Goal: Information Seeking & Learning: Learn about a topic

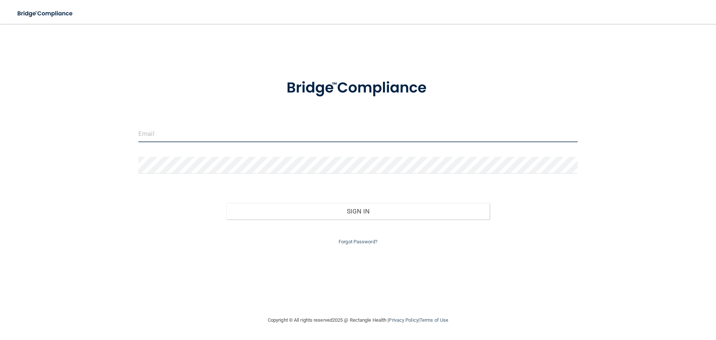
type input "[EMAIL_ADDRESS][DOMAIN_NAME]"
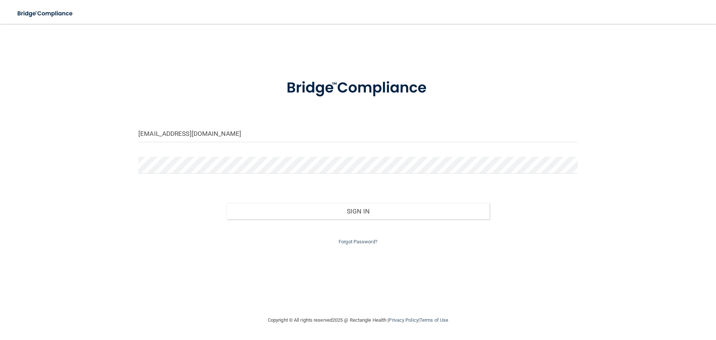
click at [283, 146] on div "[EMAIL_ADDRESS][DOMAIN_NAME]" at bounding box center [358, 136] width 451 height 22
click at [283, 137] on input "[EMAIL_ADDRESS][DOMAIN_NAME]" at bounding box center [357, 133] width 439 height 17
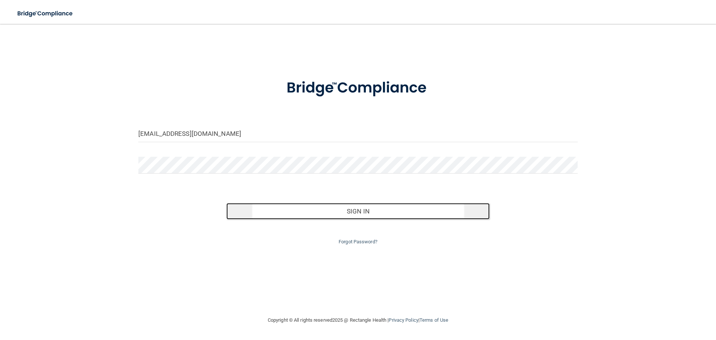
click at [345, 210] on button "Sign In" at bounding box center [358, 211] width 264 height 16
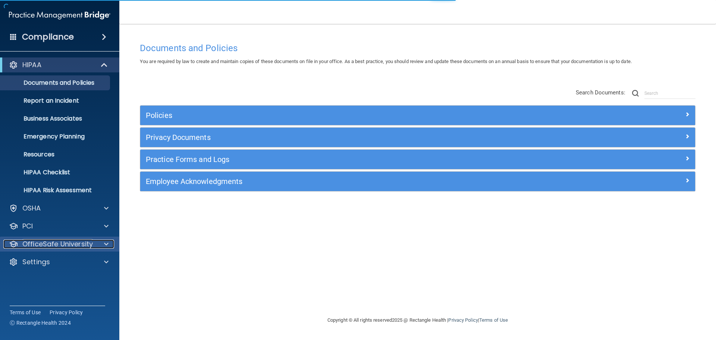
click at [62, 243] on p "OfficeSafe University" at bounding box center [57, 243] width 71 height 9
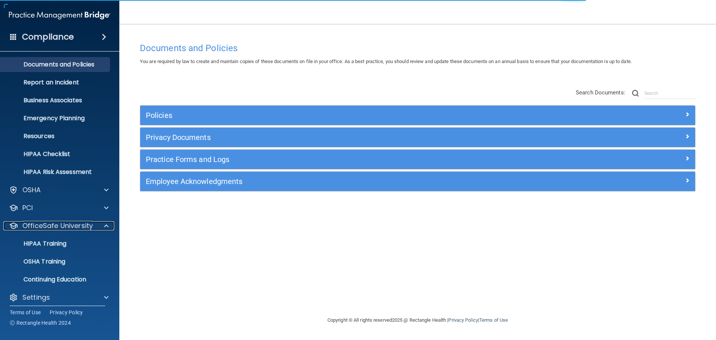
scroll to position [24, 0]
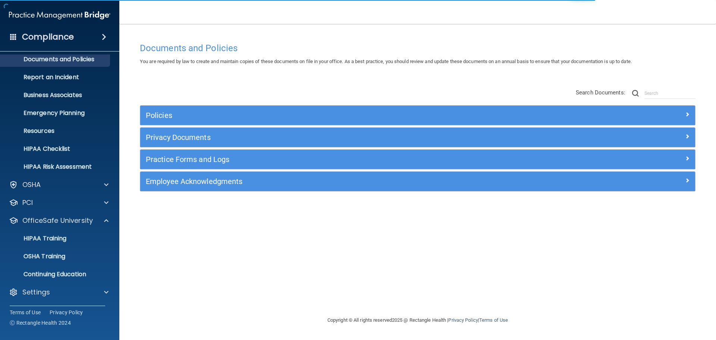
click at [60, 230] on ul "HIPAA Training OSHA Training Continuing Education" at bounding box center [60, 255] width 135 height 54
click at [59, 238] on p "HIPAA Training" at bounding box center [36, 238] width 62 height 7
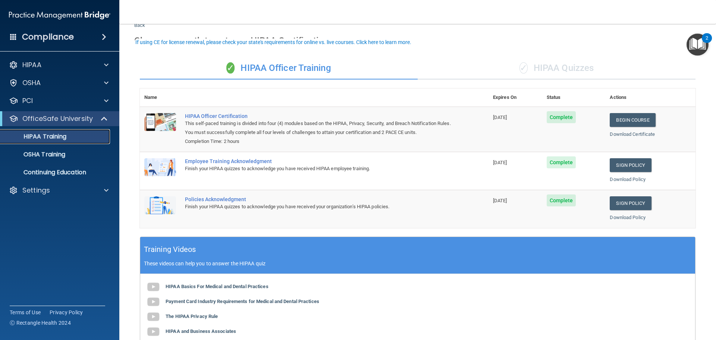
scroll to position [75, 0]
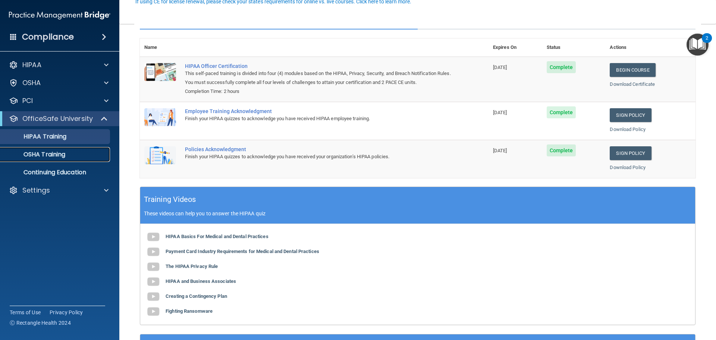
click at [64, 154] on p "OSHA Training" at bounding box center [35, 154] width 60 height 7
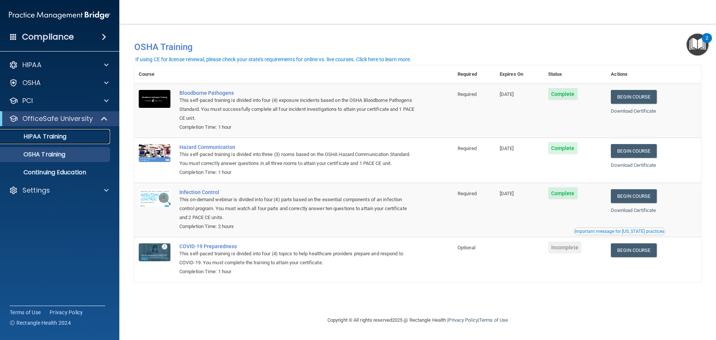
click at [54, 136] on p "HIPAA Training" at bounding box center [36, 136] width 62 height 7
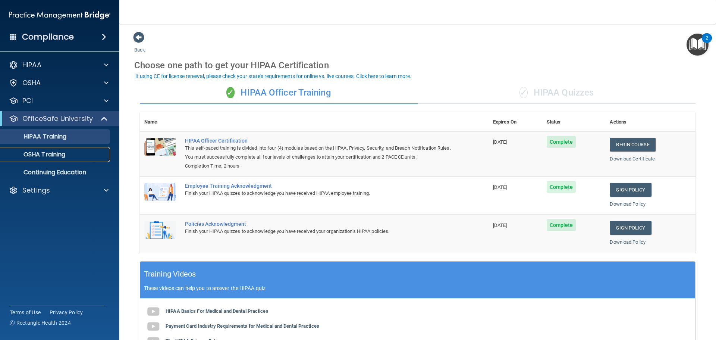
click at [42, 157] on p "OSHA Training" at bounding box center [35, 154] width 60 height 7
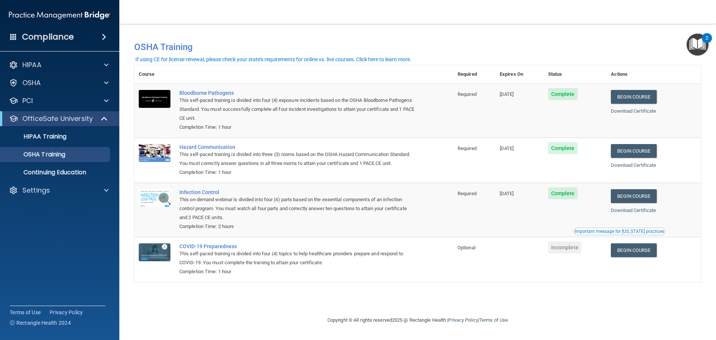
click at [57, 127] on ul "HIPAA Training OSHA Training Continuing Education" at bounding box center [60, 153] width 135 height 54
click at [57, 129] on link "HIPAA Training" at bounding box center [52, 136] width 118 height 15
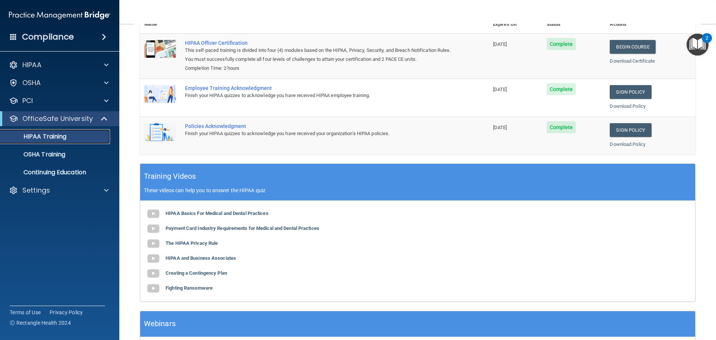
scroll to position [153, 0]
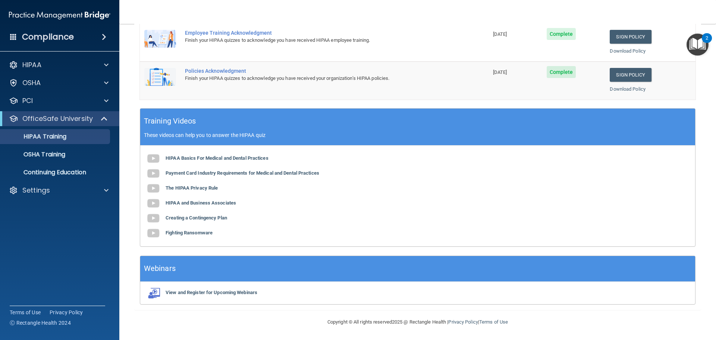
click at [81, 162] on ul "HIPAA Training OSHA Training Continuing Education" at bounding box center [60, 153] width 135 height 54
click at [76, 148] on link "OSHA Training" at bounding box center [52, 154] width 118 height 15
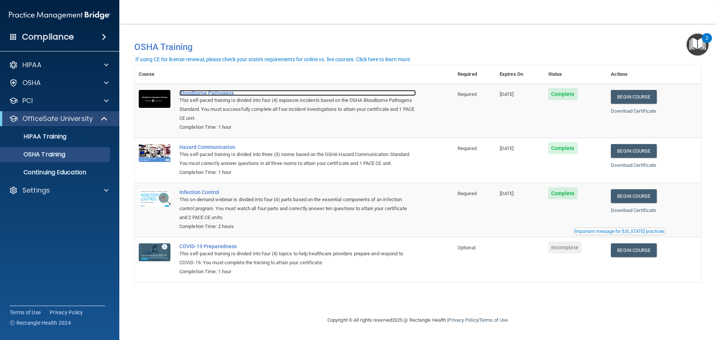
click at [221, 95] on div "Bloodborne Pathogens" at bounding box center [297, 93] width 237 height 6
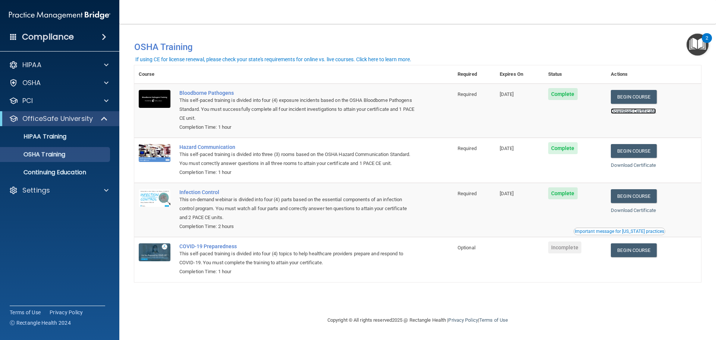
click at [637, 112] on link "Download Certificate" at bounding box center [633, 111] width 45 height 6
click at [68, 177] on link "Continuing Education" at bounding box center [52, 172] width 118 height 15
click at [55, 131] on link "HIPAA Training" at bounding box center [52, 136] width 118 height 15
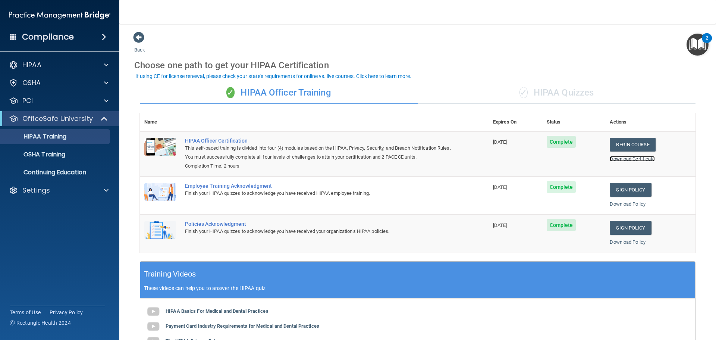
click at [630, 159] on link "Download Certificate" at bounding box center [632, 159] width 45 height 6
click at [67, 103] on div "PCI" at bounding box center [49, 100] width 93 height 9
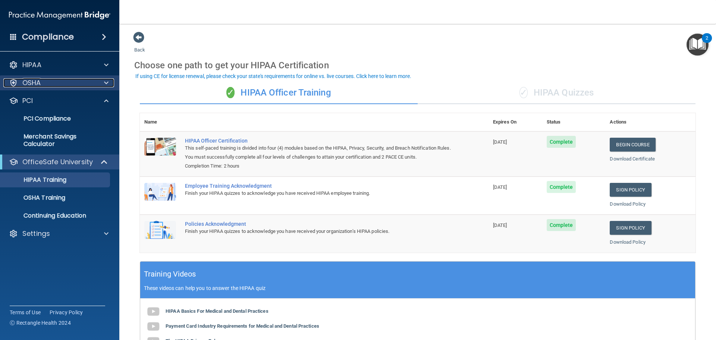
click at [72, 85] on div "OSHA" at bounding box center [49, 82] width 93 height 9
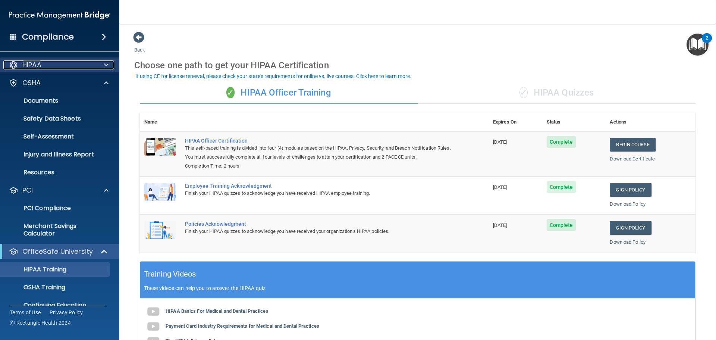
click at [72, 64] on div "HIPAA" at bounding box center [49, 64] width 93 height 9
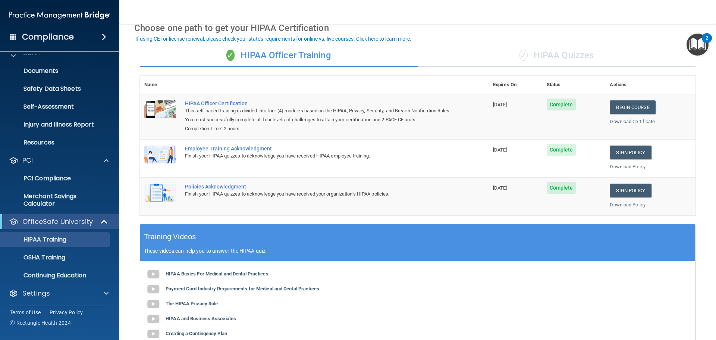
scroll to position [156, 0]
click at [75, 273] on p "Continuing Education" at bounding box center [56, 273] width 102 height 7
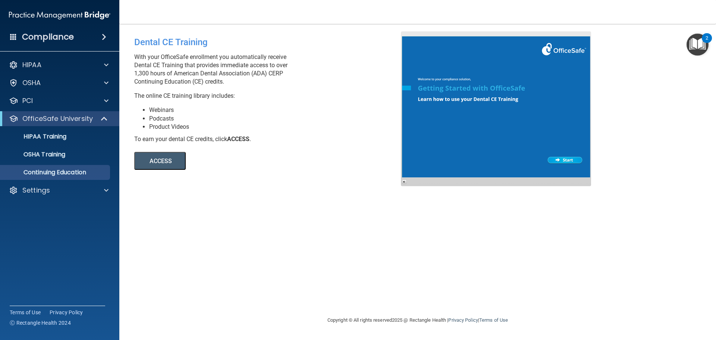
click at [159, 165] on button "ACCESS" at bounding box center [159, 161] width 51 height 18
click at [79, 192] on div "Settings" at bounding box center [49, 190] width 93 height 9
click at [63, 212] on link "My Account" at bounding box center [52, 208] width 118 height 15
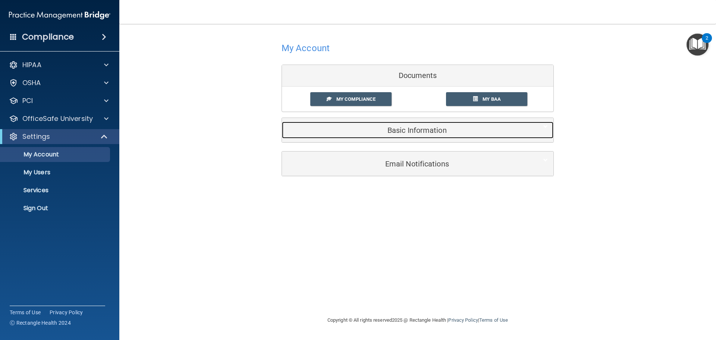
click at [433, 128] on h5 "Basic Information" at bounding box center [407, 130] width 238 height 8
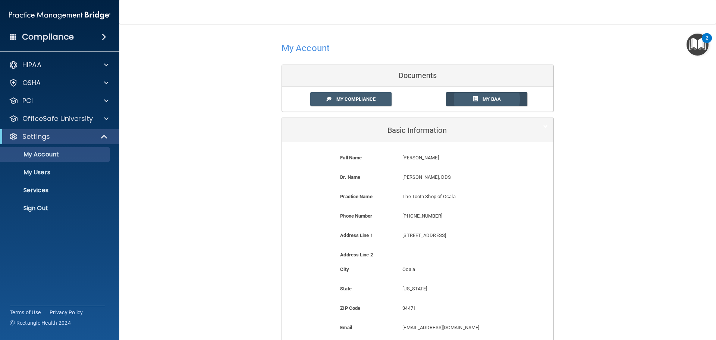
click at [461, 98] on link "My BAA" at bounding box center [487, 99] width 82 height 14
click at [368, 94] on link "My Compliance" at bounding box center [351, 99] width 82 height 14
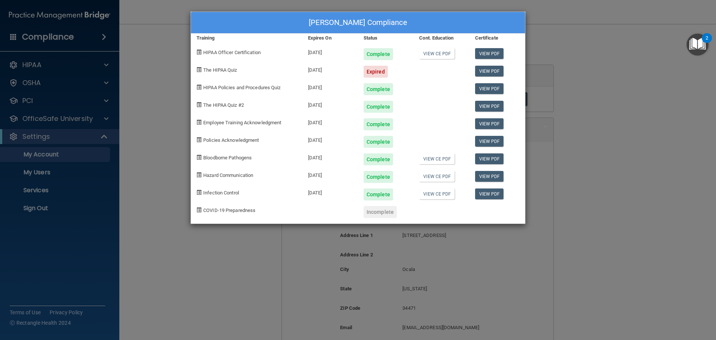
click at [237, 71] on span "The HIPAA Quiz" at bounding box center [220, 70] width 34 height 6
click at [295, 57] on div "HIPAA Officer Certification" at bounding box center [247, 52] width 112 height 18
click at [445, 157] on link "View CE PDF" at bounding box center [436, 158] width 35 height 11
click at [435, 51] on link "View CE PDF" at bounding box center [436, 53] width 35 height 11
drag, startPoint x: 304, startPoint y: 51, endPoint x: 336, endPoint y: 48, distance: 32.2
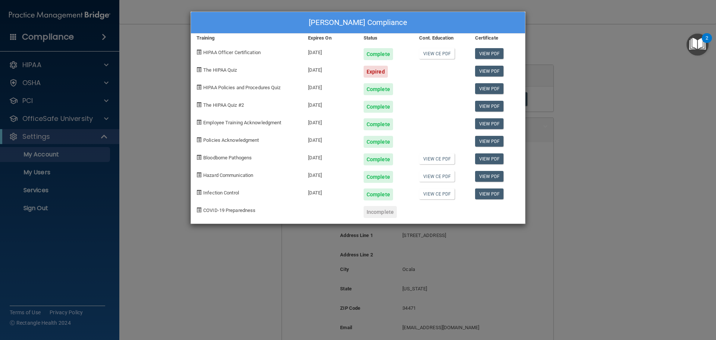
click at [336, 48] on div "[DATE]" at bounding box center [331, 52] width 56 height 18
drag, startPoint x: 305, startPoint y: 159, endPoint x: 335, endPoint y: 157, distance: 29.9
click at [335, 157] on div "[DATE]" at bounding box center [331, 157] width 56 height 18
click at [437, 49] on link "View CE PDF" at bounding box center [436, 53] width 35 height 11
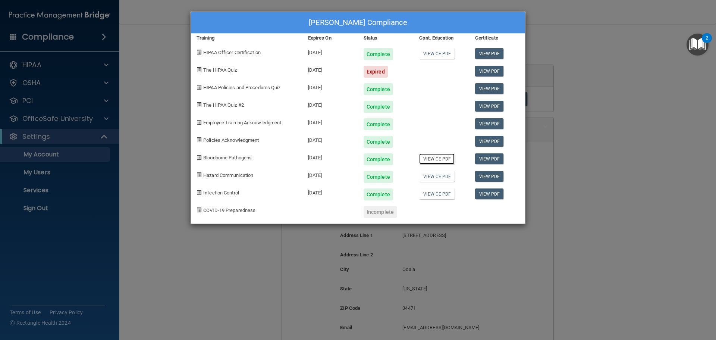
click at [426, 156] on link "View CE PDF" at bounding box center [436, 158] width 35 height 11
click at [434, 178] on link "View CE PDF" at bounding box center [436, 176] width 35 height 11
click at [368, 73] on div "Expired" at bounding box center [376, 72] width 24 height 12
click at [494, 70] on link "View PDF" at bounding box center [489, 71] width 29 height 11
click at [64, 123] on div "Niles Syska's Compliance Training Expires On Status Cont. Education Certificate…" at bounding box center [358, 170] width 716 height 340
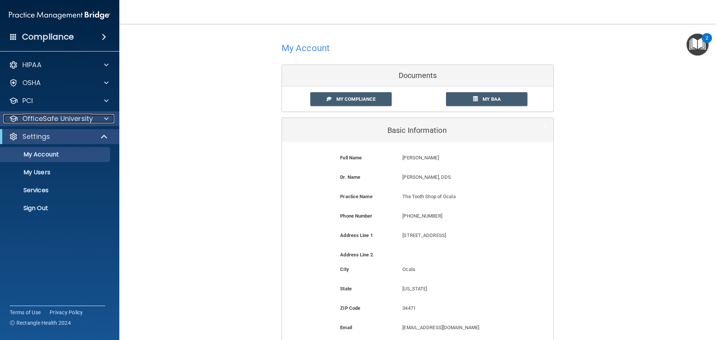
click at [72, 118] on p "OfficeSafe University" at bounding box center [57, 118] width 71 height 9
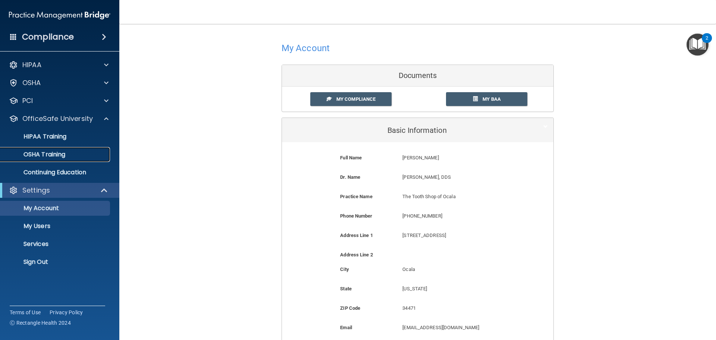
click at [57, 149] on link "OSHA Training" at bounding box center [52, 154] width 118 height 15
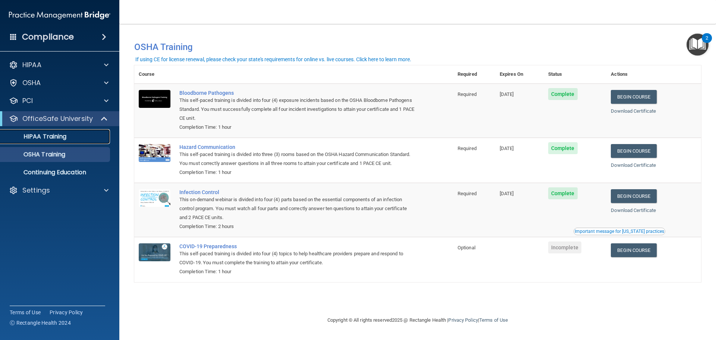
click at [64, 135] on p "HIPAA Training" at bounding box center [36, 136] width 62 height 7
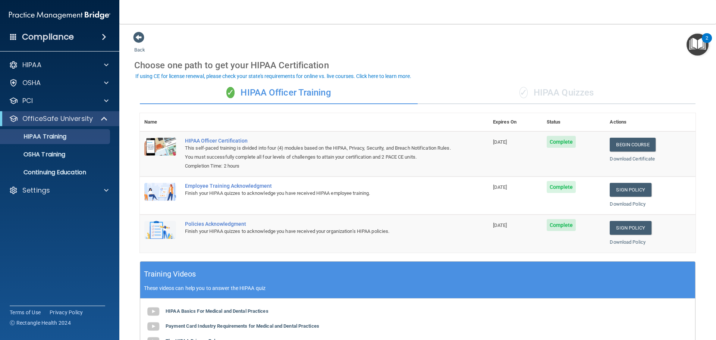
click at [527, 91] on div "✓ HIPAA Quizzes" at bounding box center [557, 93] width 278 height 22
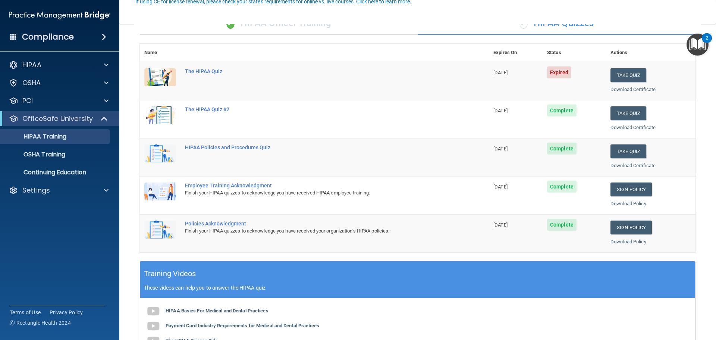
scroll to position [75, 0]
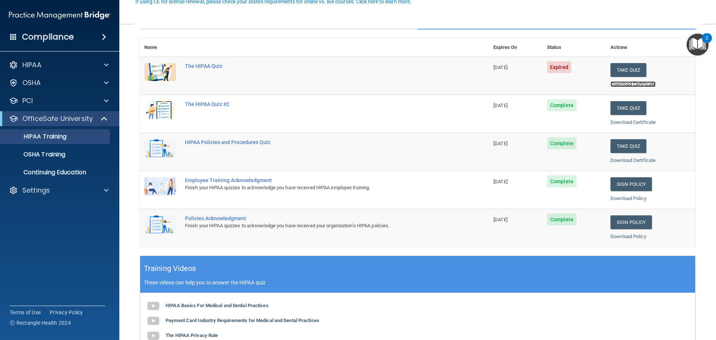
click at [633, 86] on link "Download Certificate" at bounding box center [633, 84] width 45 height 6
click at [615, 63] on button "Take Quiz" at bounding box center [629, 70] width 36 height 14
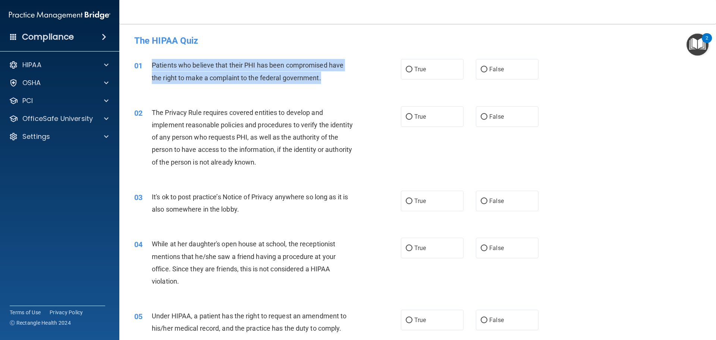
drag, startPoint x: 152, startPoint y: 65, endPoint x: 323, endPoint y: 77, distance: 172.0
click at [323, 77] on div "Patients who believe that their PHI has been compromised have the right to make…" at bounding box center [256, 71] width 209 height 25
copy span "Patients who believe that their PHI has been compromised have the right to make…"
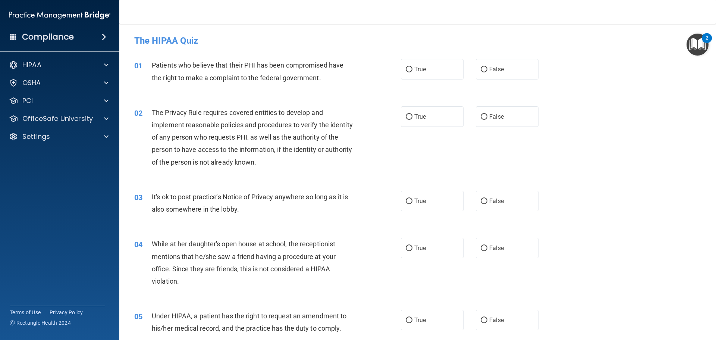
click at [308, 88] on div "01 Patients who believe that their PHI has been compromised have the right to m…" at bounding box center [418, 73] width 578 height 47
click at [406, 68] on input "True" at bounding box center [409, 70] width 7 height 6
radio input "true"
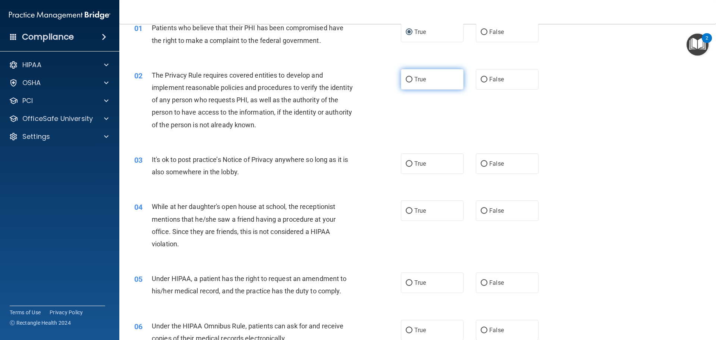
click at [414, 78] on span "True" at bounding box center [420, 79] width 12 height 7
click at [413, 78] on input "True" at bounding box center [409, 80] width 7 height 6
radio input "true"
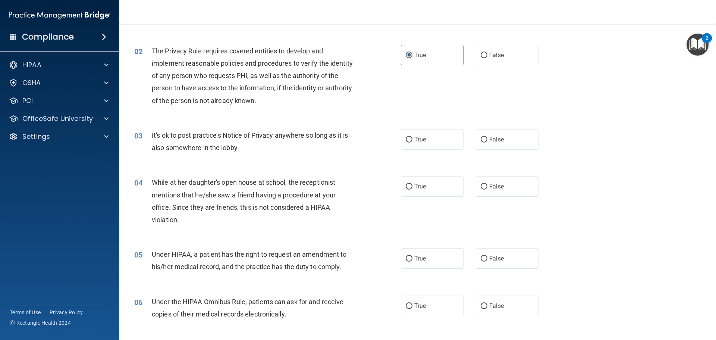
scroll to position [75, 0]
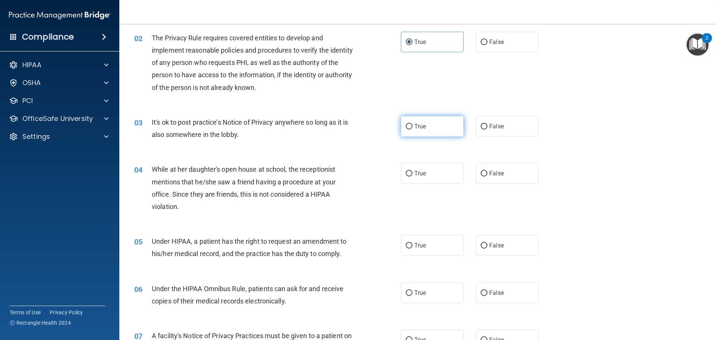
click at [406, 125] on input "True" at bounding box center [409, 127] width 7 height 6
radio input "true"
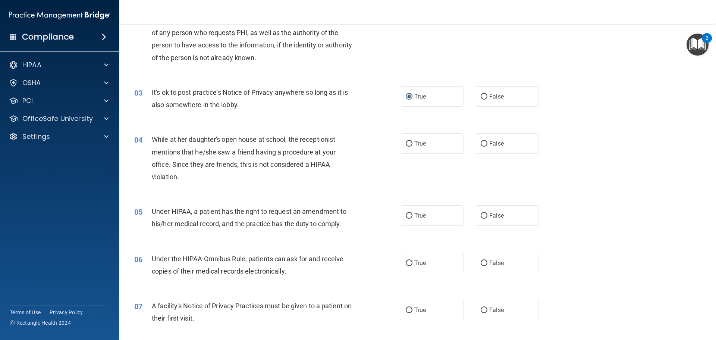
scroll to position [187, 0]
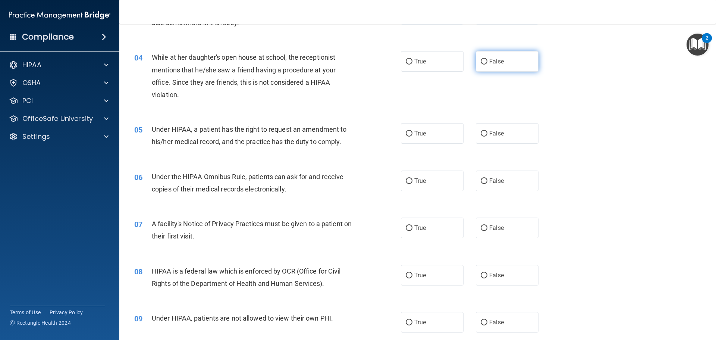
click at [482, 63] on input "False" at bounding box center [484, 62] width 7 height 6
radio input "true"
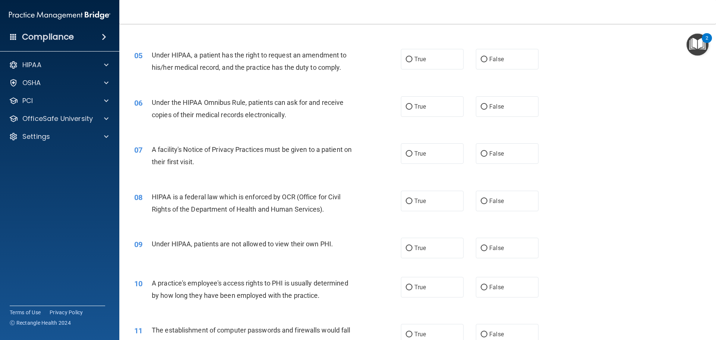
scroll to position [261, 0]
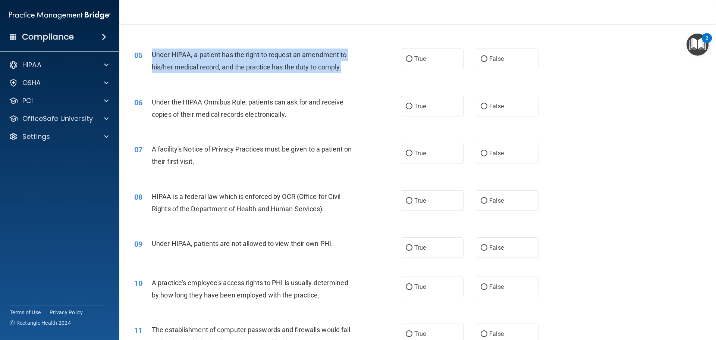
drag, startPoint x: 153, startPoint y: 54, endPoint x: 353, endPoint y: 74, distance: 201.3
click at [353, 74] on div "05 Under HIPAA, a patient has the right to request an amendment to his/her medi…" at bounding box center [267, 62] width 289 height 28
copy span "Under HIPAA, a patient has the right to request an amendment to his/her medical…"
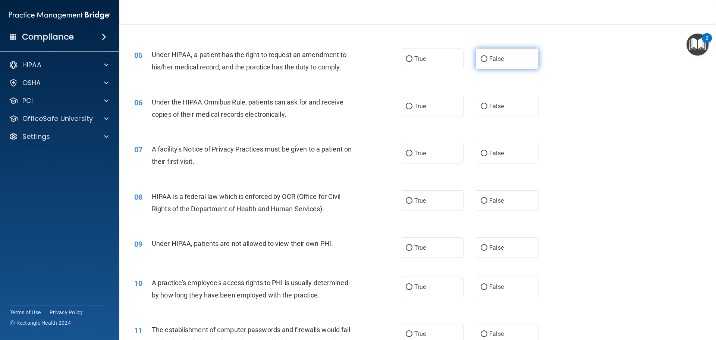
click at [503, 65] on label "False" at bounding box center [507, 58] width 63 height 21
click at [488, 62] on input "False" at bounding box center [484, 59] width 7 height 6
radio input "true"
click at [417, 103] on span "True" at bounding box center [420, 106] width 12 height 7
click at [413, 104] on input "True" at bounding box center [409, 107] width 7 height 6
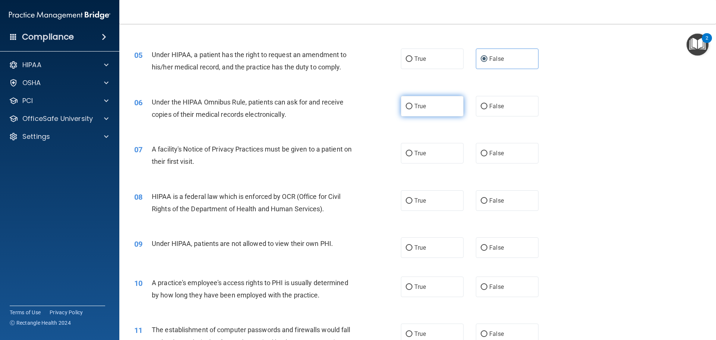
radio input "true"
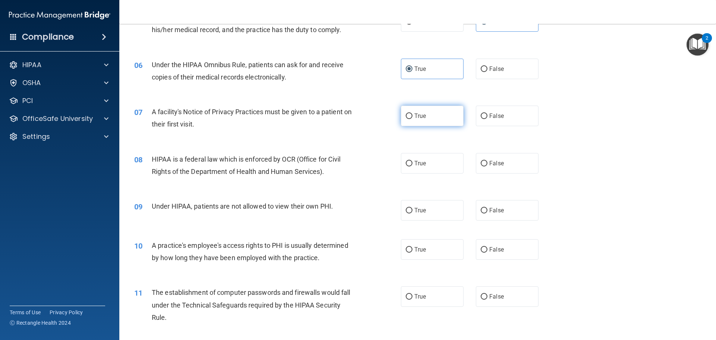
click at [424, 125] on label "True" at bounding box center [432, 116] width 63 height 21
click at [413, 119] on input "True" at bounding box center [409, 116] width 7 height 6
radio input "true"
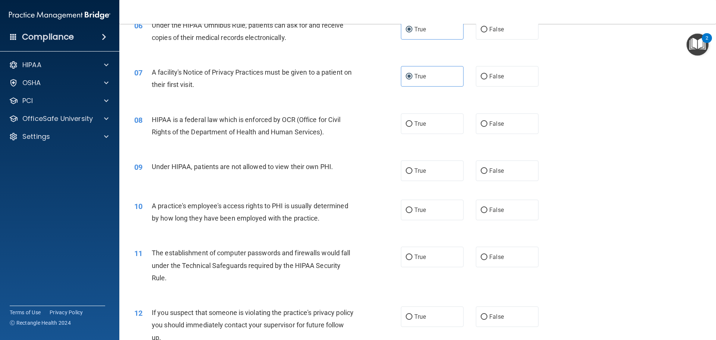
scroll to position [373, 0]
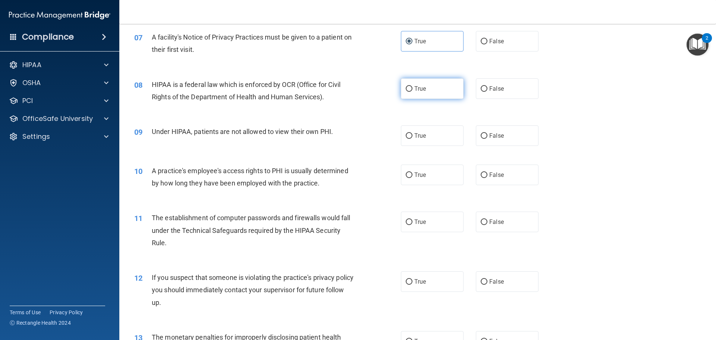
click at [430, 87] on label "True" at bounding box center [432, 88] width 63 height 21
click at [413, 87] on input "True" at bounding box center [409, 89] width 7 height 6
radio input "true"
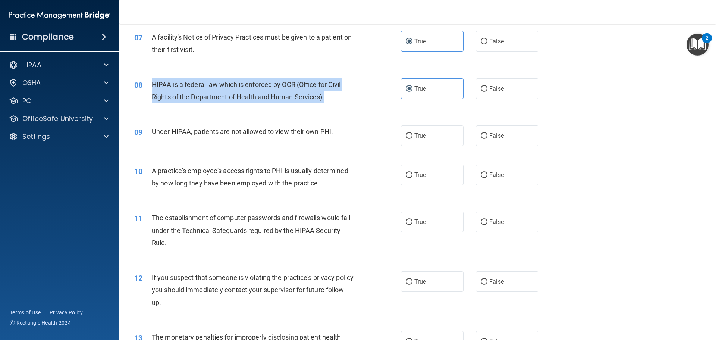
drag, startPoint x: 152, startPoint y: 83, endPoint x: 336, endPoint y: 95, distance: 184.3
click at [336, 95] on div "HIPAA is a federal law which is enforced by OCR (Office for Civil Rights of the…" at bounding box center [256, 90] width 209 height 25
copy span "HIPAA is a federal law which is enforced by OCR (Office for Civil Rights of the…"
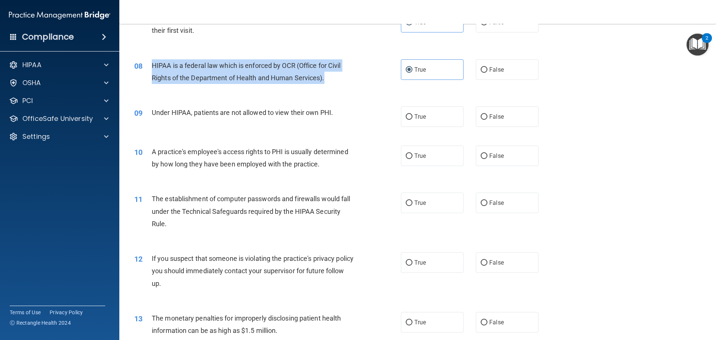
scroll to position [410, 0]
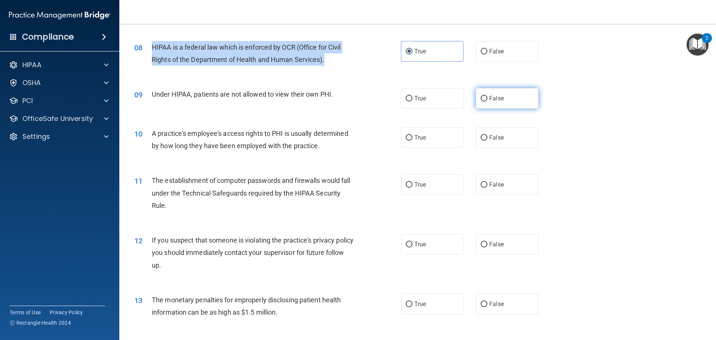
click at [481, 96] on input "False" at bounding box center [484, 99] width 7 height 6
radio input "true"
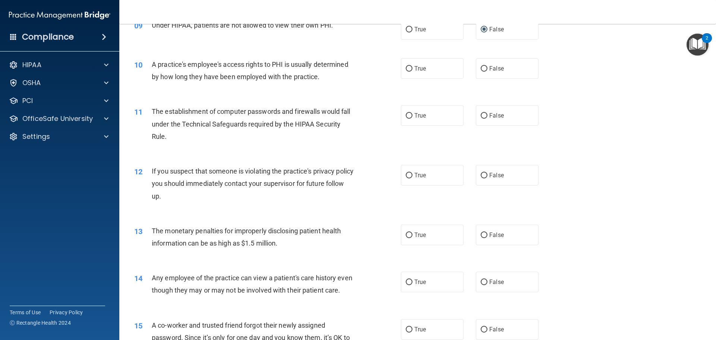
scroll to position [485, 0]
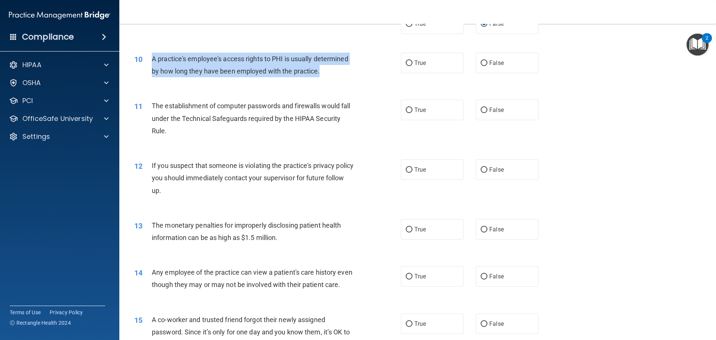
drag, startPoint x: 152, startPoint y: 59, endPoint x: 341, endPoint y: 75, distance: 189.4
click at [341, 75] on div "A practice's employee's access rights to PHI is usually determined by how long …" at bounding box center [256, 65] width 209 height 25
copy span "A practice's employee's access rights to PHI is usually determined by how long …"
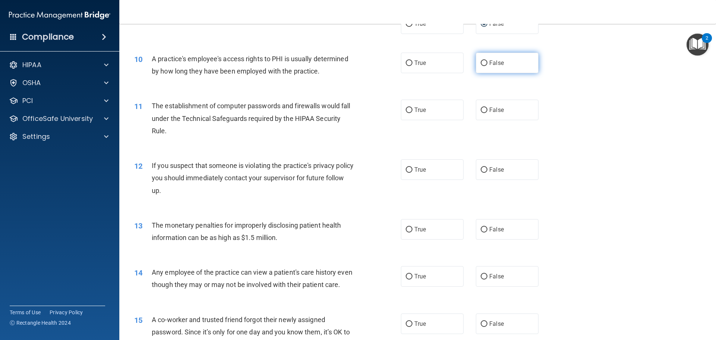
click at [489, 59] on label "False" at bounding box center [507, 63] width 63 height 21
click at [488, 60] on input "False" at bounding box center [484, 63] width 7 height 6
radio input "true"
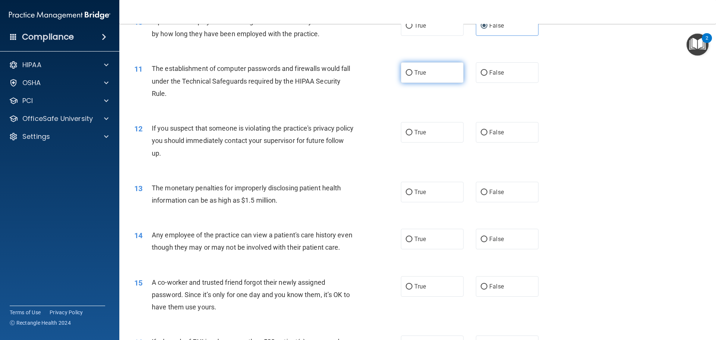
click at [405, 76] on label "True" at bounding box center [432, 72] width 63 height 21
click at [406, 76] on input "True" at bounding box center [409, 73] width 7 height 6
radio input "true"
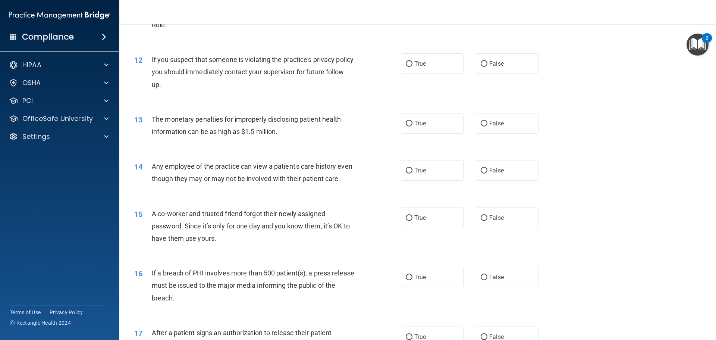
scroll to position [597, 0]
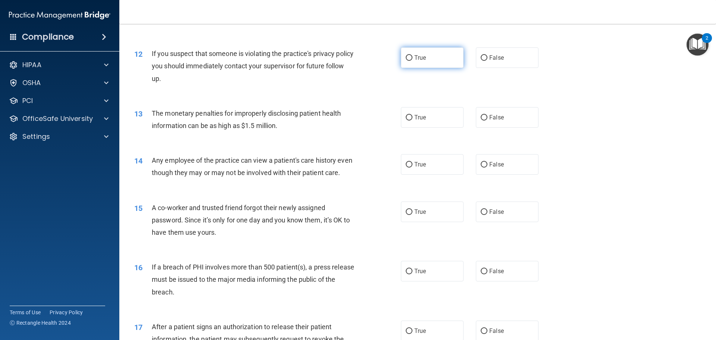
click at [425, 65] on label "True" at bounding box center [432, 57] width 63 height 21
click at [413, 61] on input "True" at bounding box center [409, 58] width 7 height 6
radio input "true"
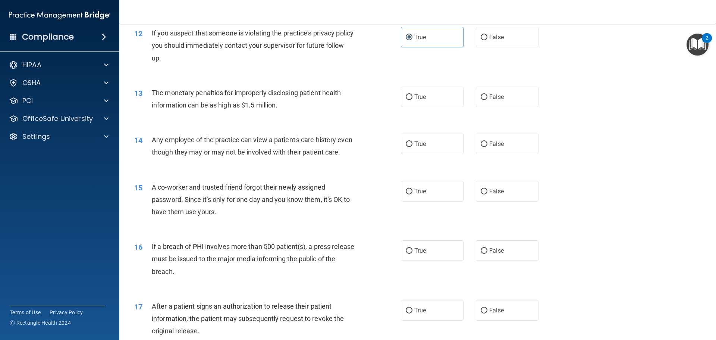
scroll to position [634, 0]
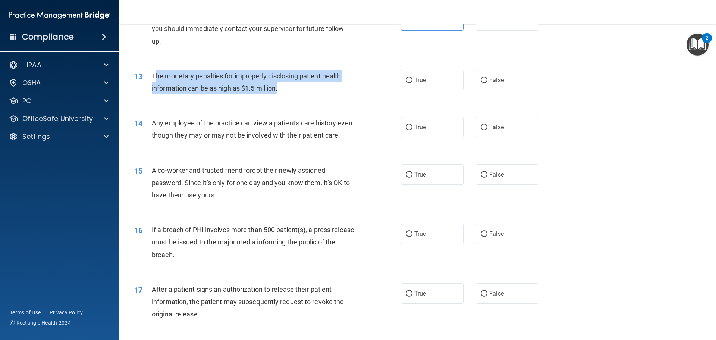
drag, startPoint x: 285, startPoint y: 85, endPoint x: 154, endPoint y: 72, distance: 131.6
click at [154, 72] on div "The monetary penalties for improperly disclosing patient health information can…" at bounding box center [256, 82] width 209 height 25
copy span "he monetary penalties for improperly disclosing patient health information can …"
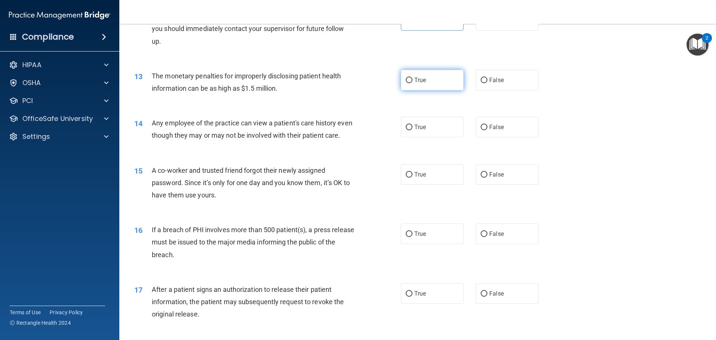
click at [419, 83] on span "True" at bounding box center [420, 79] width 12 height 7
click at [413, 83] on input "True" at bounding box center [409, 81] width 7 height 6
radio input "true"
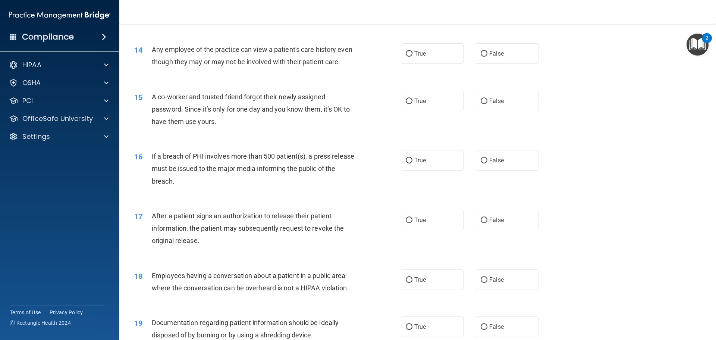
scroll to position [709, 0]
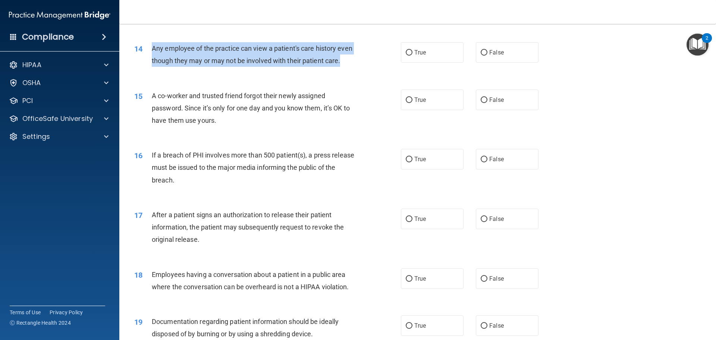
drag, startPoint x: 149, startPoint y: 46, endPoint x: 173, endPoint y: 71, distance: 34.6
click at [173, 71] on div "14 Any employee of the practice can view a patient's care history even though t…" at bounding box center [267, 56] width 289 height 28
copy div "Any employee of the practice can view a patient's care history even though they…"
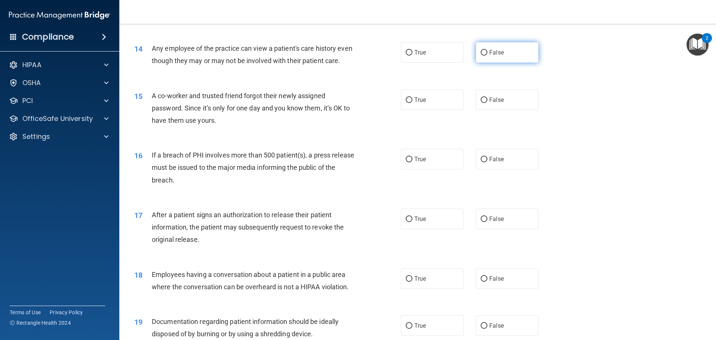
click at [494, 48] on label "False" at bounding box center [507, 52] width 63 height 21
click at [488, 50] on input "False" at bounding box center [484, 53] width 7 height 6
radio input "true"
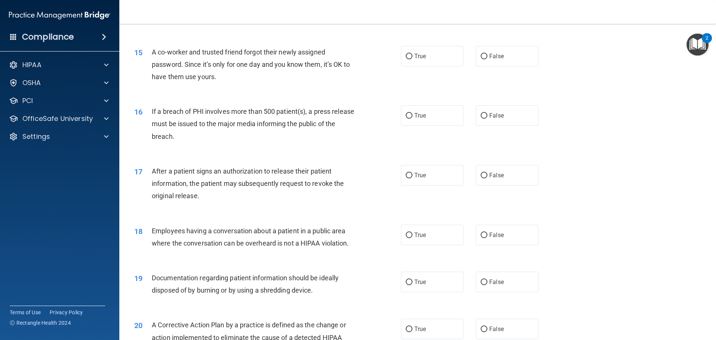
scroll to position [783, 0]
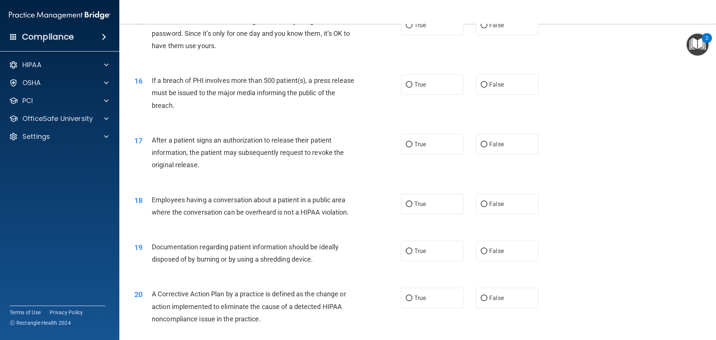
click at [466, 35] on div "True False" at bounding box center [476, 25] width 150 height 21
click at [506, 35] on label "False" at bounding box center [507, 25] width 63 height 21
click at [488, 28] on input "False" at bounding box center [484, 26] width 7 height 6
radio input "true"
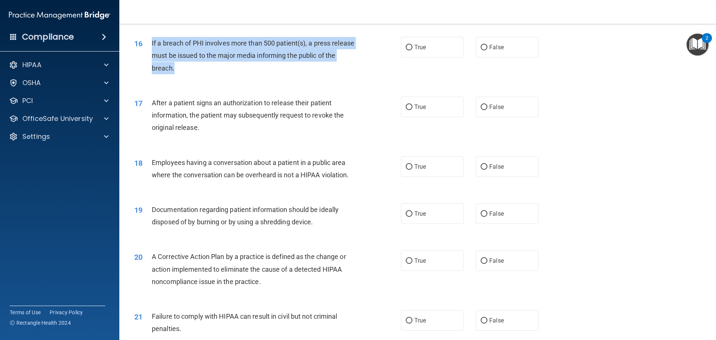
drag, startPoint x: 152, startPoint y: 54, endPoint x: 185, endPoint y: 81, distance: 42.9
click at [185, 74] on div "If a breach of PHI involves more than 500 patient(s), a press release must be i…" at bounding box center [256, 55] width 209 height 37
copy span "If a breach of PHI involves more than 500 patient(s), a press release must be i…"
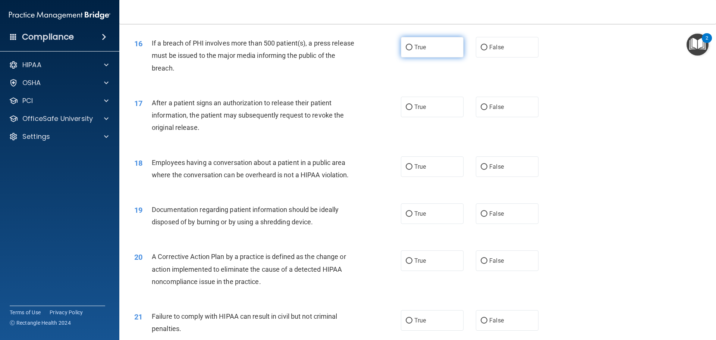
click at [402, 55] on label "True" at bounding box center [432, 47] width 63 height 21
click at [406, 50] on input "True" at bounding box center [409, 48] width 7 height 6
radio input "true"
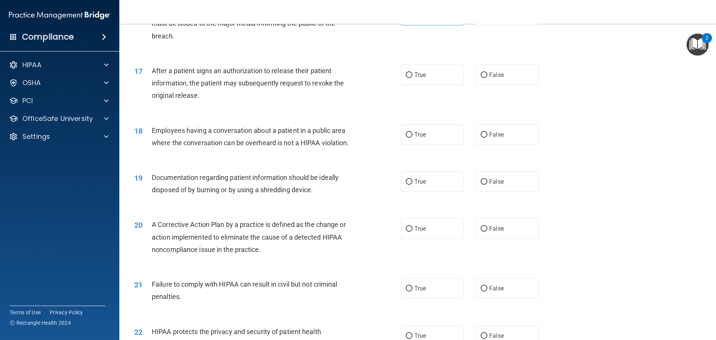
scroll to position [895, 0]
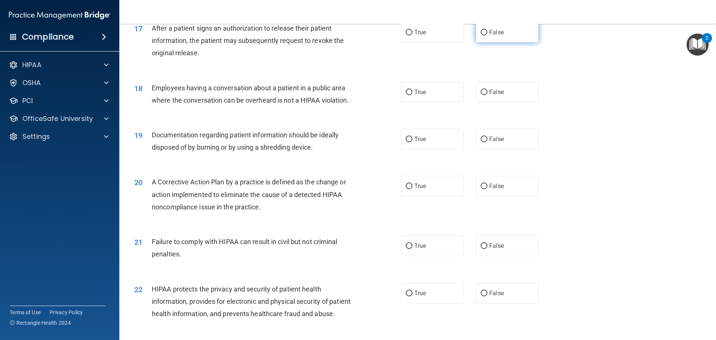
click at [493, 36] on span "False" at bounding box center [496, 32] width 15 height 7
click at [488, 35] on input "False" at bounding box center [484, 33] width 7 height 6
radio input "true"
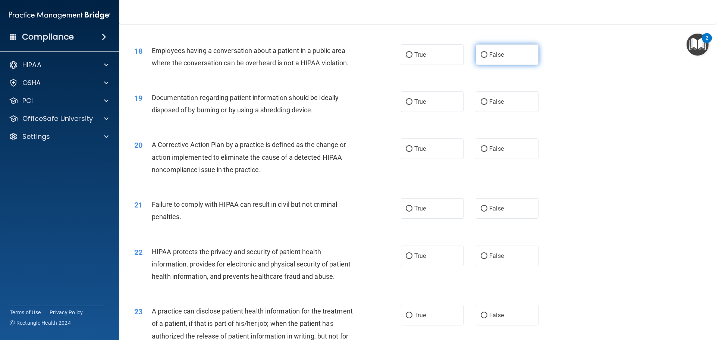
click at [497, 65] on label "False" at bounding box center [507, 54] width 63 height 21
click at [488, 58] on input "False" at bounding box center [484, 55] width 7 height 6
radio input "true"
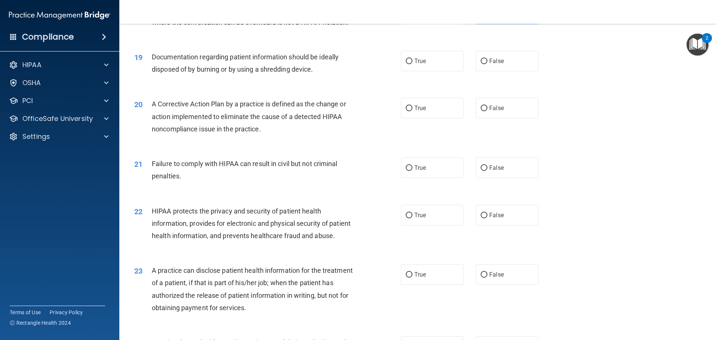
scroll to position [1007, 0]
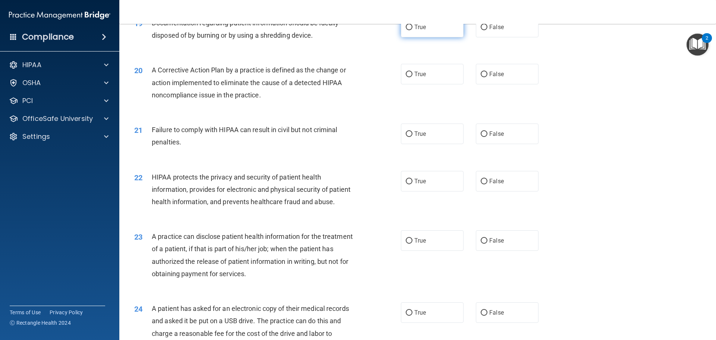
click at [430, 34] on label "True" at bounding box center [432, 27] width 63 height 21
click at [413, 30] on input "True" at bounding box center [409, 28] width 7 height 6
radio input "true"
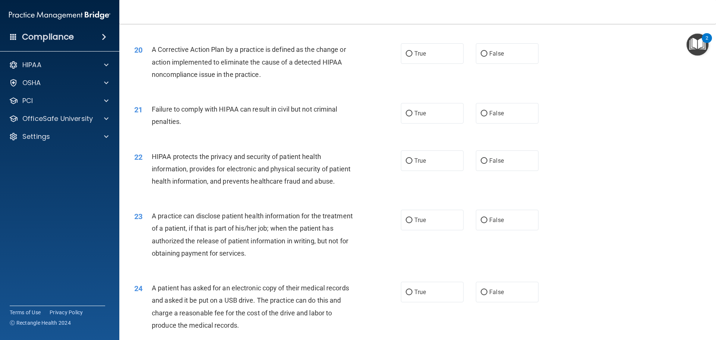
scroll to position [1044, 0]
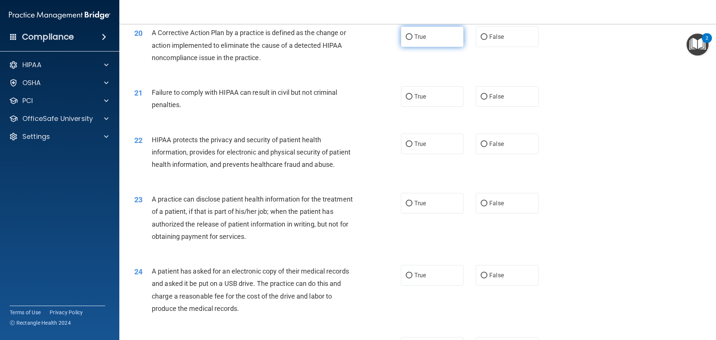
click at [436, 47] on label "True" at bounding box center [432, 36] width 63 height 21
click at [413, 40] on input "True" at bounding box center [409, 37] width 7 height 6
radio input "true"
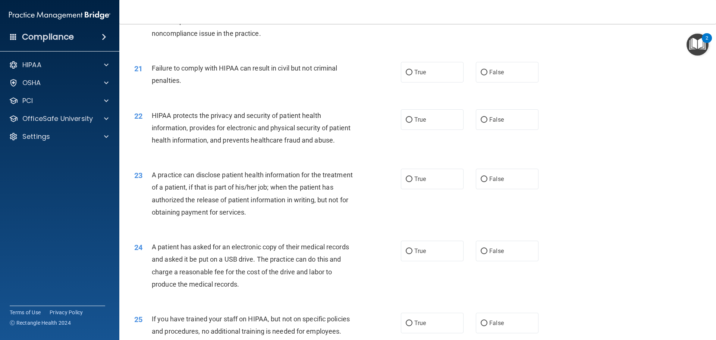
scroll to position [1082, 0]
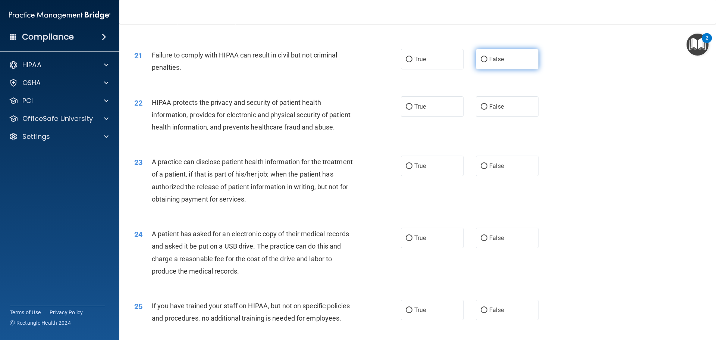
click at [489, 63] on label "False" at bounding box center [507, 59] width 63 height 21
click at [488, 62] on input "False" at bounding box center [484, 60] width 7 height 6
radio input "true"
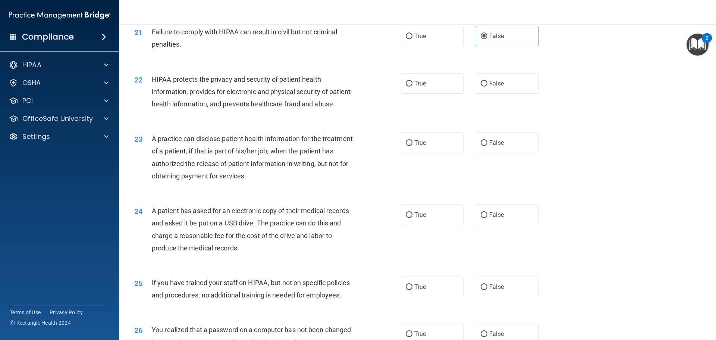
scroll to position [1156, 0]
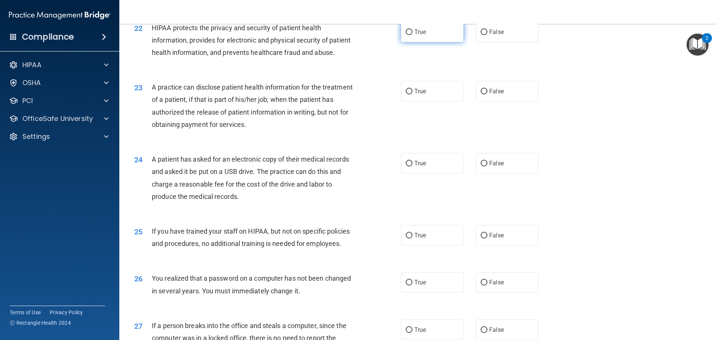
click at [402, 42] on label "True" at bounding box center [432, 32] width 63 height 21
click at [406, 35] on input "True" at bounding box center [409, 32] width 7 height 6
radio input "true"
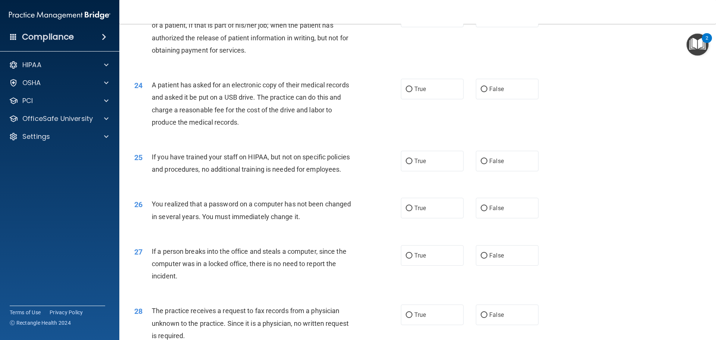
scroll to position [1231, 0]
click at [422, 20] on span "True" at bounding box center [420, 16] width 12 height 7
click at [413, 20] on input "True" at bounding box center [409, 17] width 7 height 6
radio input "true"
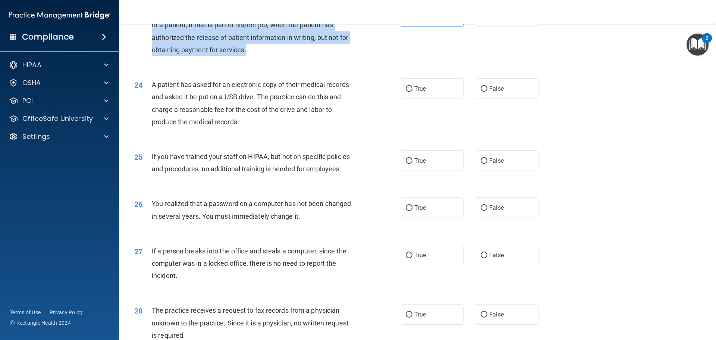
drag, startPoint x: 150, startPoint y: 36, endPoint x: 293, endPoint y: 81, distance: 149.8
click at [298, 60] on div "23 A practice can disclose patient health information for the treatment of a pa…" at bounding box center [267, 32] width 289 height 53
copy div "A practice can disclose patient health information for the treatment of a patie…"
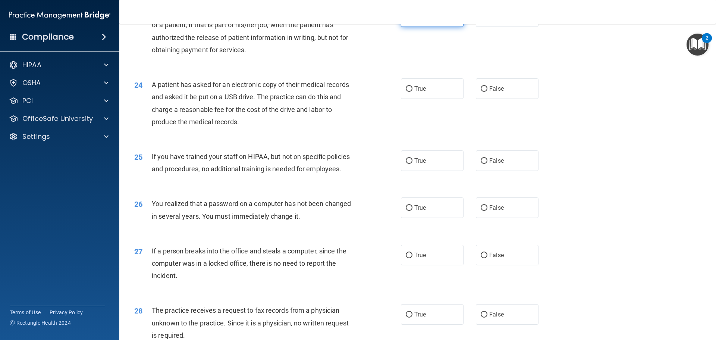
click at [420, 27] on label "True" at bounding box center [432, 16] width 63 height 21
click at [413, 20] on input "True" at bounding box center [409, 17] width 7 height 6
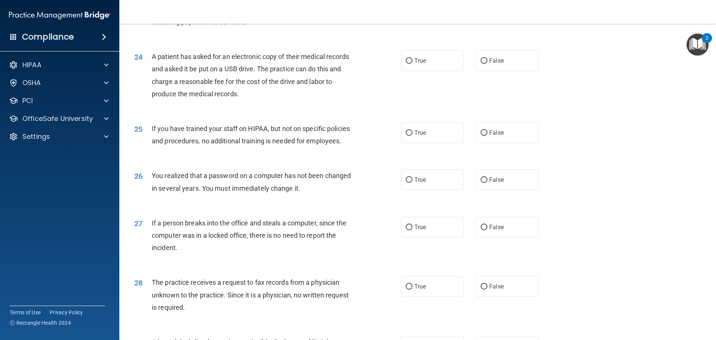
scroll to position [1277, 0]
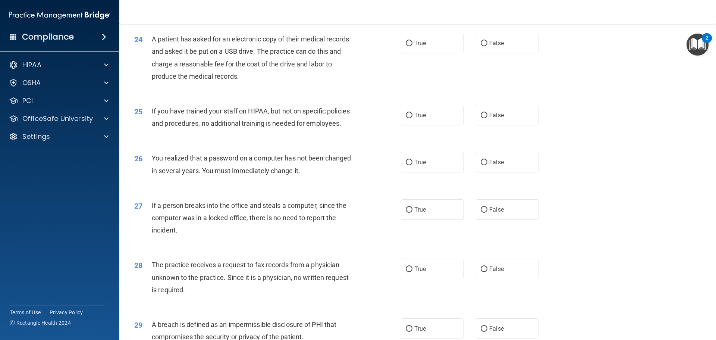
click at [431, 51] on div "24 A patient has asked for an electronic copy of their medical records and aske…" at bounding box center [418, 60] width 578 height 72
click at [429, 53] on label "True" at bounding box center [432, 43] width 63 height 21
click at [413, 46] on input "True" at bounding box center [409, 44] width 7 height 6
radio input "true"
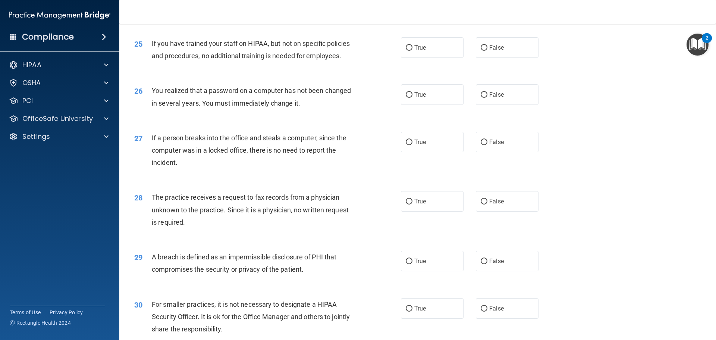
scroll to position [1351, 0]
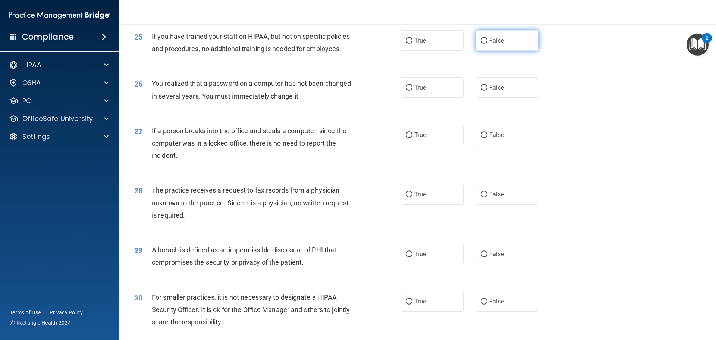
click at [483, 44] on input "False" at bounding box center [484, 41] width 7 height 6
radio input "true"
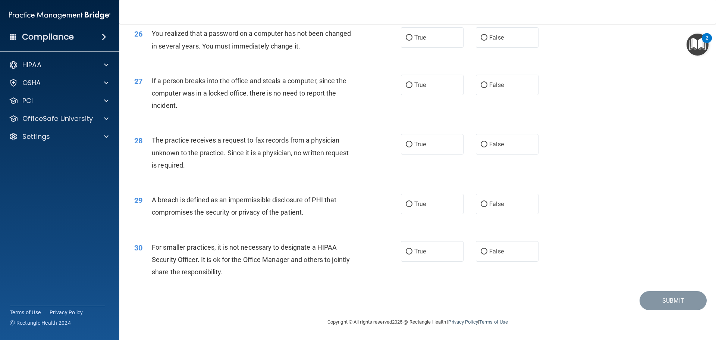
scroll to position [1426, 0]
click at [452, 46] on label "True" at bounding box center [432, 37] width 63 height 21
click at [413, 41] on input "True" at bounding box center [409, 38] width 7 height 6
radio input "true"
click at [498, 82] on span "False" at bounding box center [496, 84] width 15 height 7
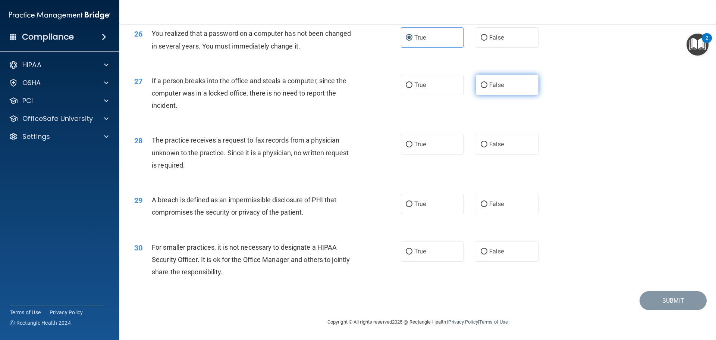
click at [488, 82] on input "False" at bounding box center [484, 85] width 7 height 6
radio input "true"
click at [482, 145] on input "False" at bounding box center [484, 145] width 7 height 6
radio input "true"
click at [407, 204] on input "True" at bounding box center [409, 204] width 7 height 6
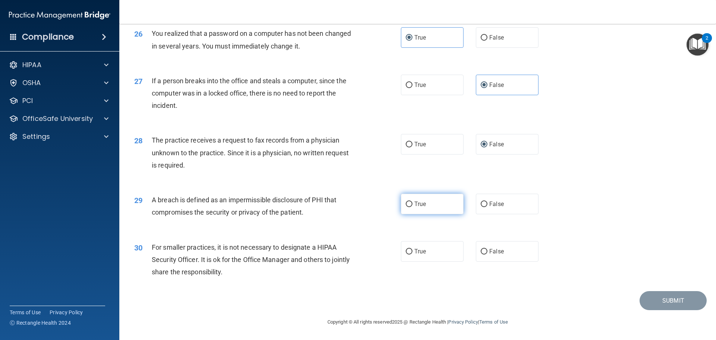
radio input "true"
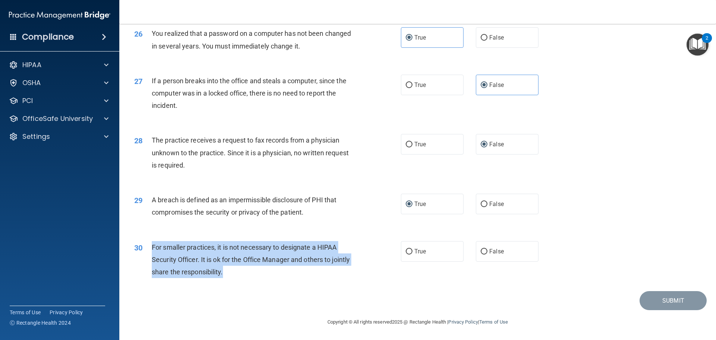
drag, startPoint x: 263, startPoint y: 271, endPoint x: 147, endPoint y: 253, distance: 117.8
click at [147, 253] on div "30 For smaller practices, it is not necessary to designate a HIPAA Security Off…" at bounding box center [267, 261] width 289 height 41
copy div "For smaller practices, it is not necessary to designate a HIPAA Security Office…"
click at [481, 251] on input "False" at bounding box center [484, 252] width 7 height 6
radio input "true"
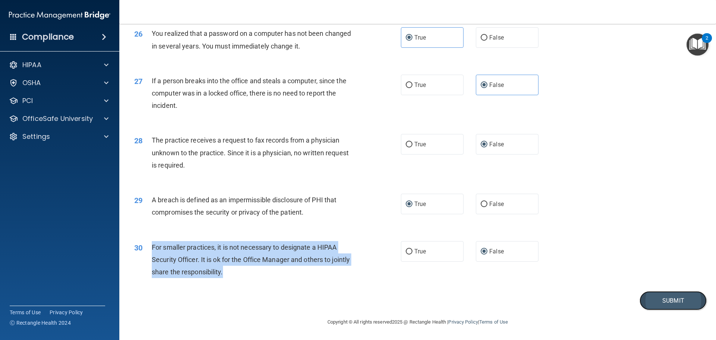
click at [686, 304] on button "Submit" at bounding box center [673, 300] width 67 height 19
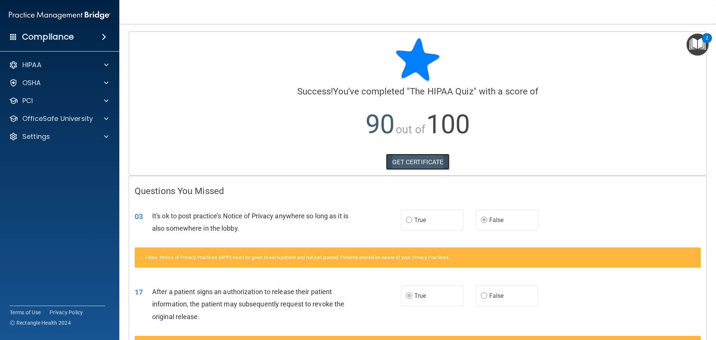
click at [410, 166] on link "GET CERTIFICATE" at bounding box center [418, 162] width 64 height 16
click at [88, 123] on p "OfficeSafe University" at bounding box center [57, 118] width 71 height 9
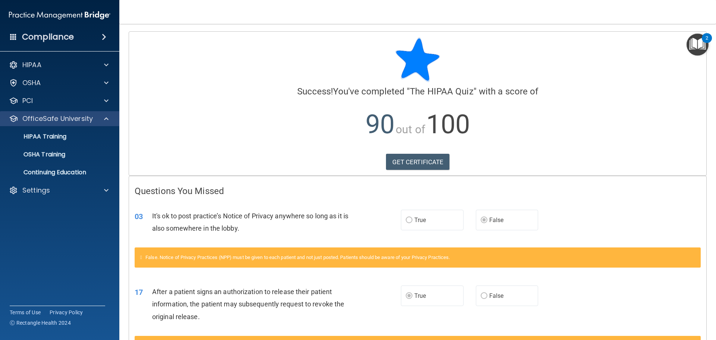
click at [64, 124] on div "OfficeSafe University" at bounding box center [60, 118] width 120 height 15
click at [66, 115] on p "OfficeSafe University" at bounding box center [57, 118] width 71 height 9
click at [62, 119] on p "OfficeSafe University" at bounding box center [57, 118] width 71 height 9
click at [36, 135] on p "HIPAA Training" at bounding box center [36, 136] width 62 height 7
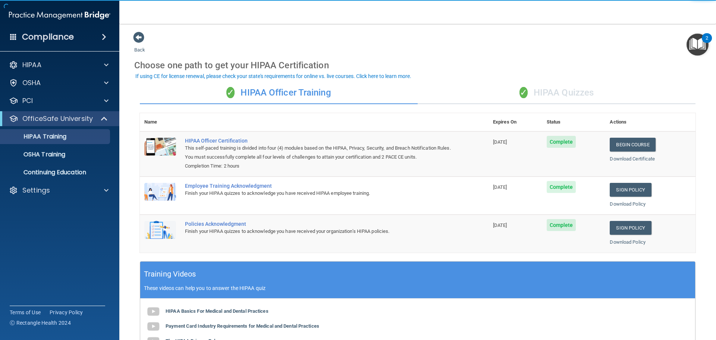
click at [570, 95] on div "✓ HIPAA Quizzes" at bounding box center [557, 93] width 278 height 22
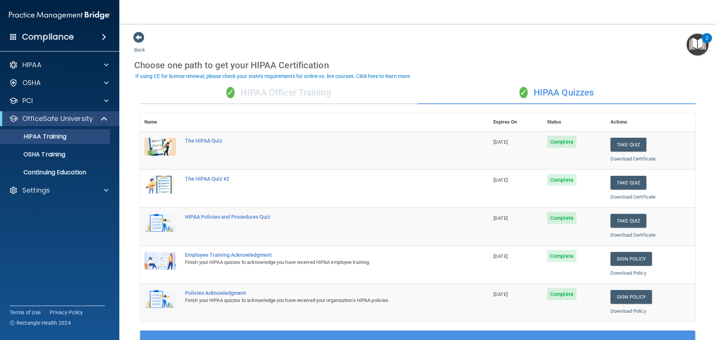
click at [323, 92] on div "✓ HIPAA Officer Training" at bounding box center [279, 93] width 278 height 22
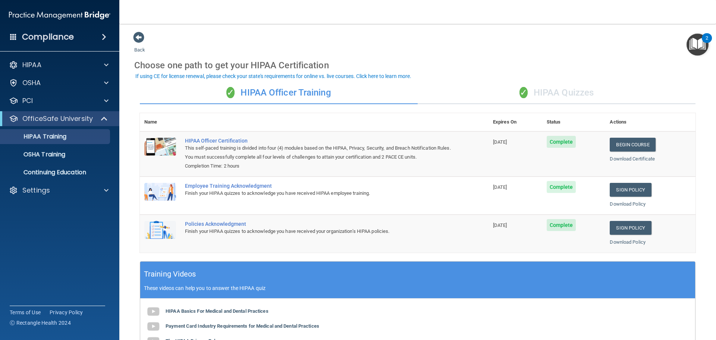
click at [535, 96] on div "✓ HIPAA Quizzes" at bounding box center [557, 93] width 278 height 22
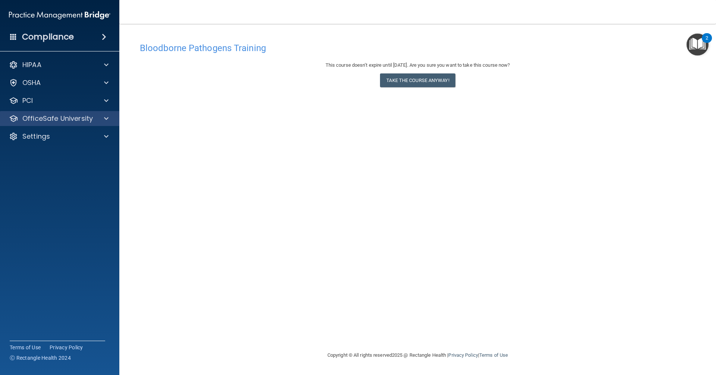
click at [65, 123] on div "OfficeSafe University" at bounding box center [60, 118] width 120 height 15
click at [48, 123] on div "OfficeSafe University" at bounding box center [60, 118] width 120 height 15
click at [101, 112] on div "OfficeSafe University" at bounding box center [60, 118] width 120 height 15
click at [104, 114] on div "OfficeSafe University" at bounding box center [60, 118] width 120 height 15
click at [88, 115] on p "OfficeSafe University" at bounding box center [57, 118] width 71 height 9
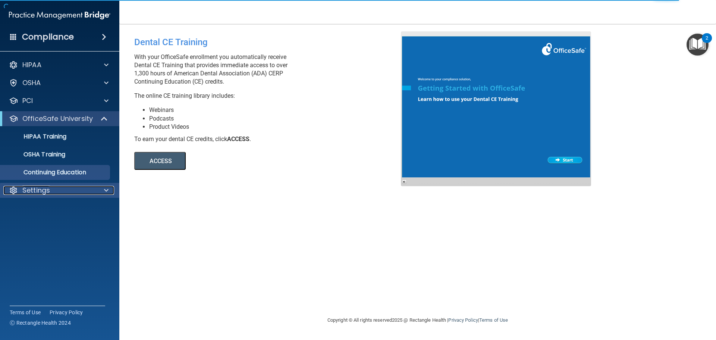
click at [60, 192] on div "Settings" at bounding box center [49, 190] width 93 height 9
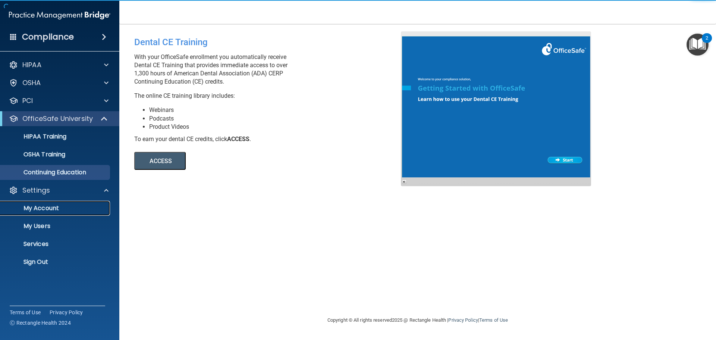
click at [57, 201] on link "My Account" at bounding box center [52, 208] width 118 height 15
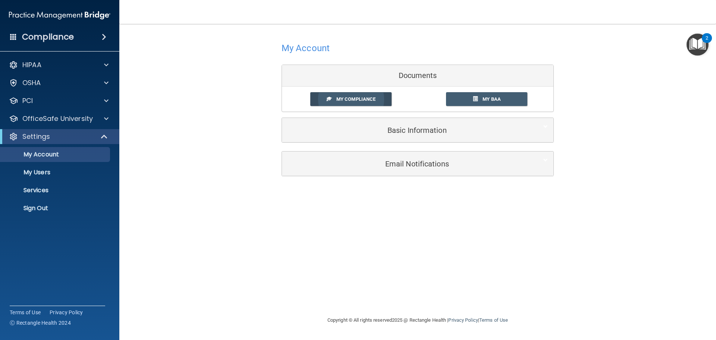
click at [370, 101] on span "My Compliance" at bounding box center [355, 99] width 39 height 6
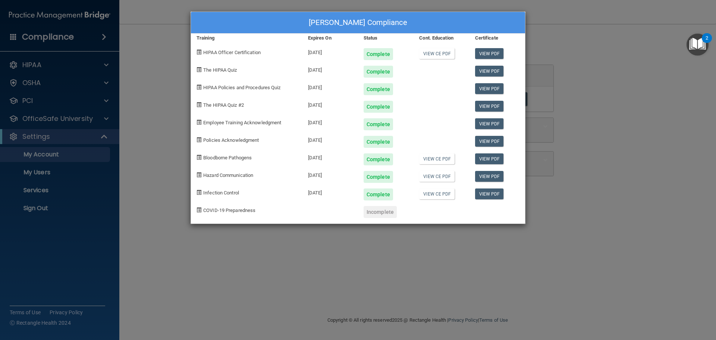
click at [435, 69] on div at bounding box center [442, 69] width 56 height 18
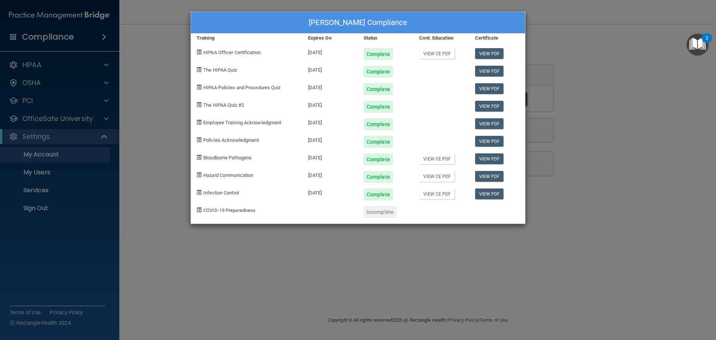
drag, startPoint x: 435, startPoint y: 69, endPoint x: 431, endPoint y: 70, distance: 3.8
click at [431, 70] on div at bounding box center [442, 69] width 56 height 18
click at [441, 196] on link "View CE PDF" at bounding box center [436, 193] width 35 height 11
click at [605, 189] on div "[PERSON_NAME] Compliance Training Expires On Status Cont. Education Certificate…" at bounding box center [358, 170] width 716 height 340
